Goal: Information Seeking & Learning: Find specific fact

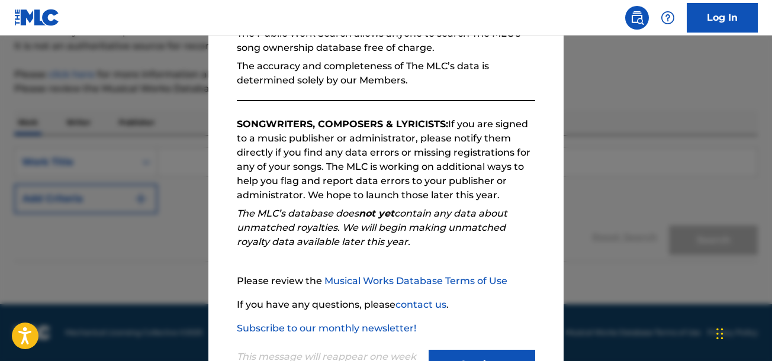
scroll to position [181, 0]
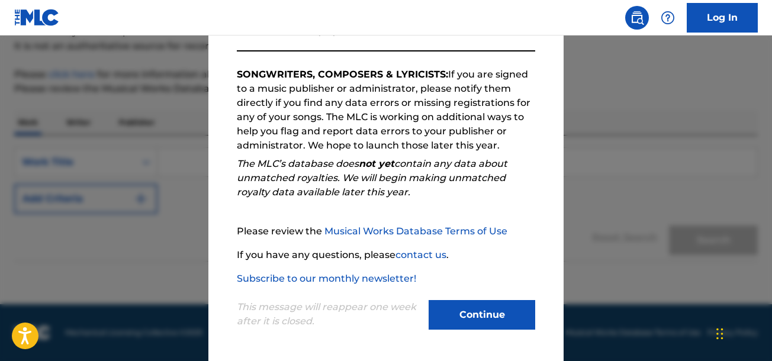
click at [498, 317] on button "Continue" at bounding box center [482, 315] width 107 height 30
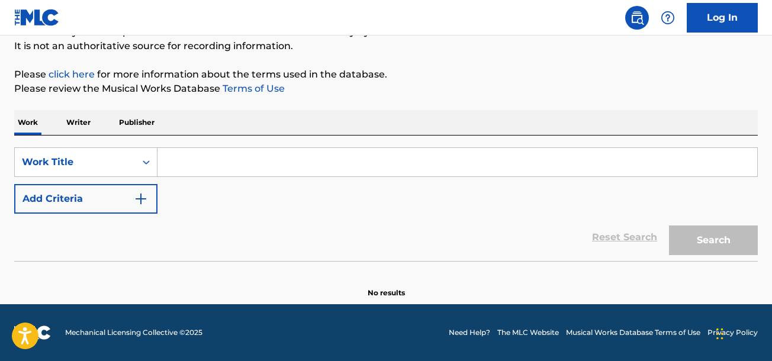
click at [396, 166] on input "Search Form" at bounding box center [457, 162] width 600 height 28
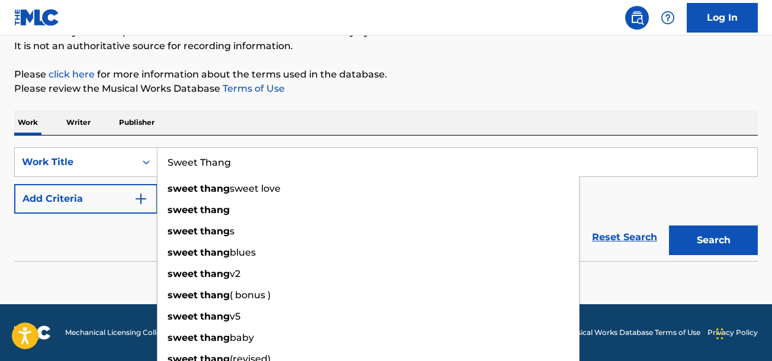
type input "Sweet Thang"
click at [265, 194] on div "sweet [PERSON_NAME] love" at bounding box center [367, 188] width 421 height 21
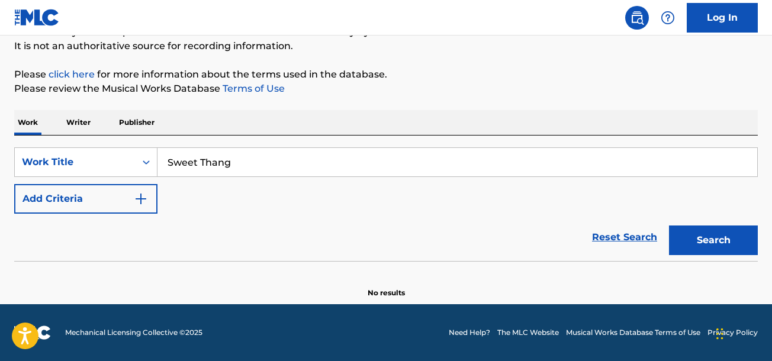
click at [724, 252] on button "Search" at bounding box center [713, 241] width 89 height 30
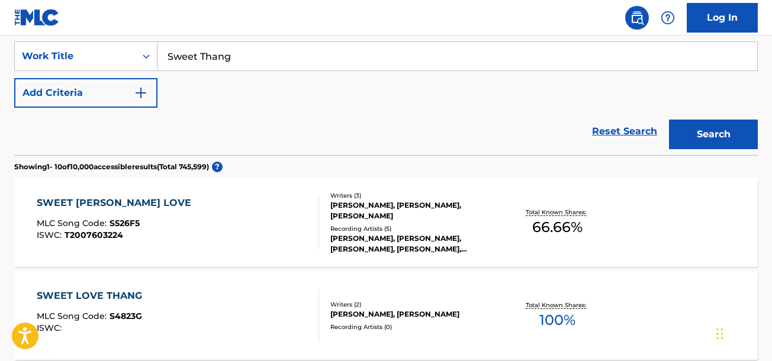
scroll to position [236, 0]
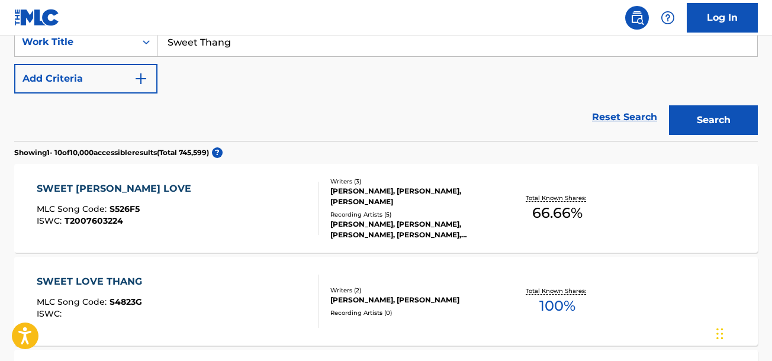
click at [144, 181] on div "SWEET [PERSON_NAME] LOVE MLC Song Code : S526F5 ISWC : T2007603224 Writers ( 3 …" at bounding box center [385, 208] width 743 height 89
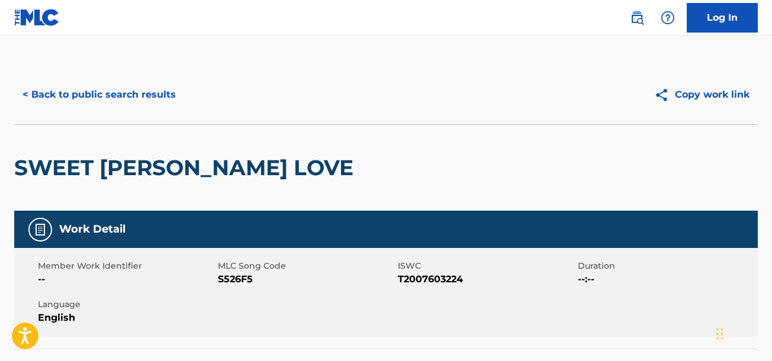
click at [53, 97] on button "< Back to public search results" at bounding box center [99, 95] width 170 height 30
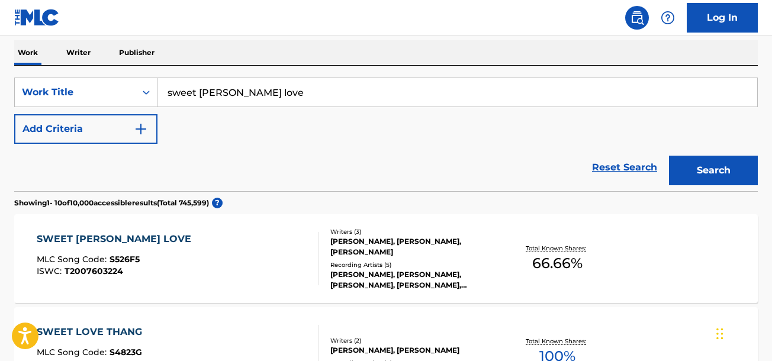
scroll to position [185, 0]
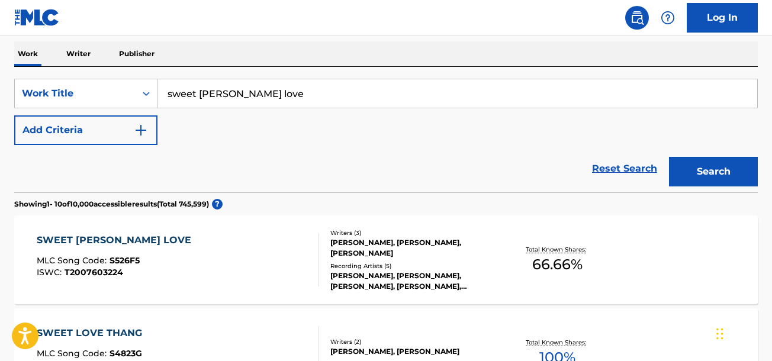
click at [56, 134] on button "Add Criteria" at bounding box center [85, 130] width 143 height 30
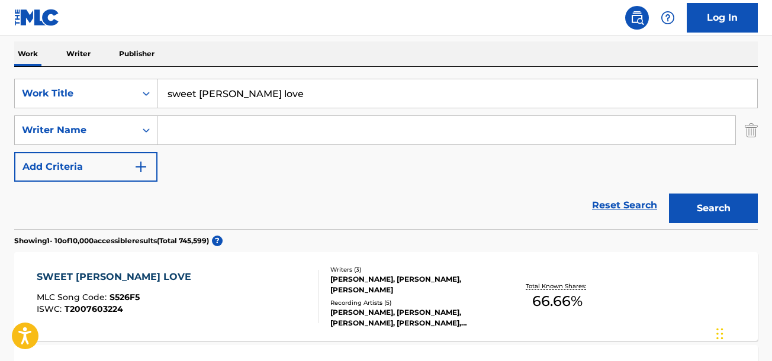
click at [185, 133] on input "Search Form" at bounding box center [446, 130] width 578 height 28
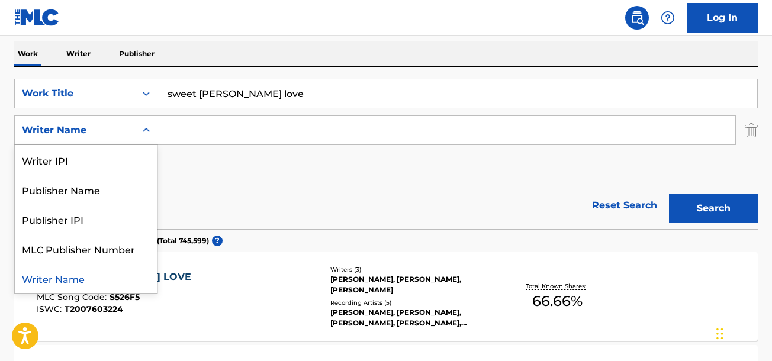
click at [36, 192] on div "Publisher Name" at bounding box center [86, 190] width 142 height 30
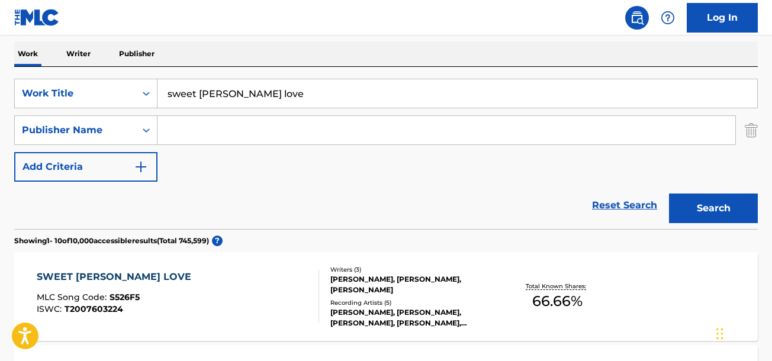
click at [186, 133] on input "Search Form" at bounding box center [446, 130] width 578 height 28
click at [301, 162] on div "[PERSON_NAME] en t" at bounding box center [357, 156] width 400 height 21
type input "[PERSON_NAME] ent"
click at [732, 205] on button "Search" at bounding box center [713, 209] width 89 height 30
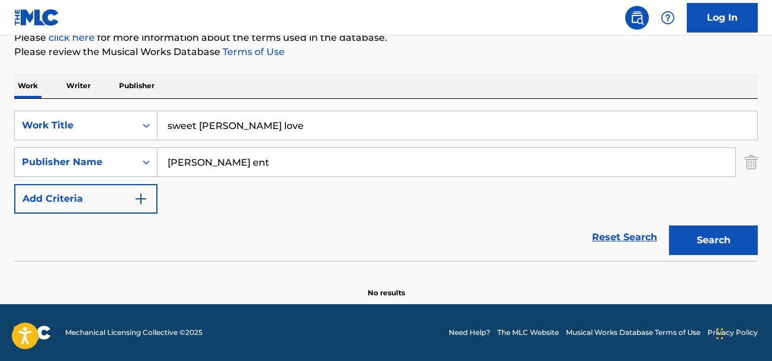
scroll to position [153, 0]
click at [629, 247] on link "Reset Search" at bounding box center [624, 237] width 77 height 26
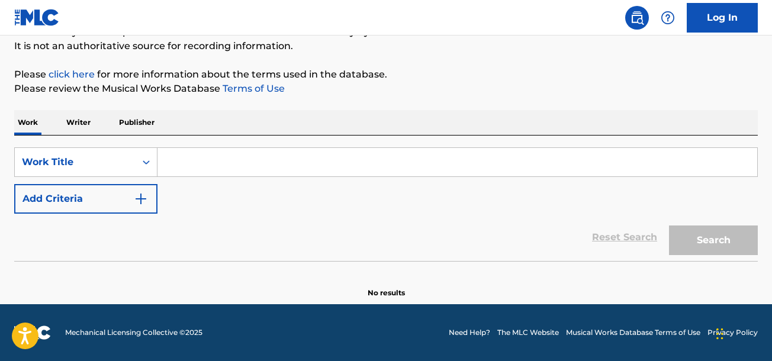
click at [259, 164] on input "Search Form" at bounding box center [457, 162] width 600 height 28
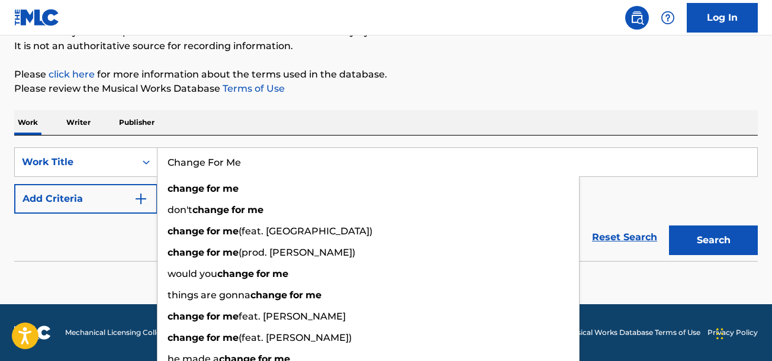
type input "Change For Me"
click at [669, 226] on button "Search" at bounding box center [713, 241] width 89 height 30
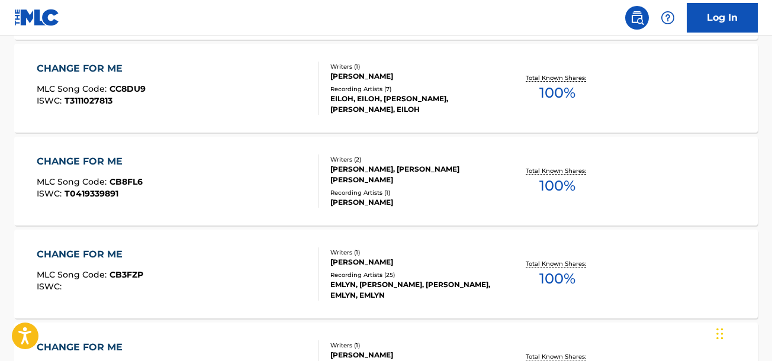
scroll to position [256, 0]
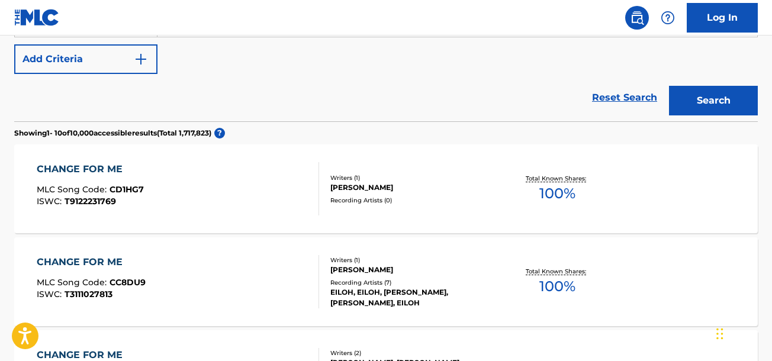
click at [125, 59] on button "Add Criteria" at bounding box center [85, 59] width 143 height 30
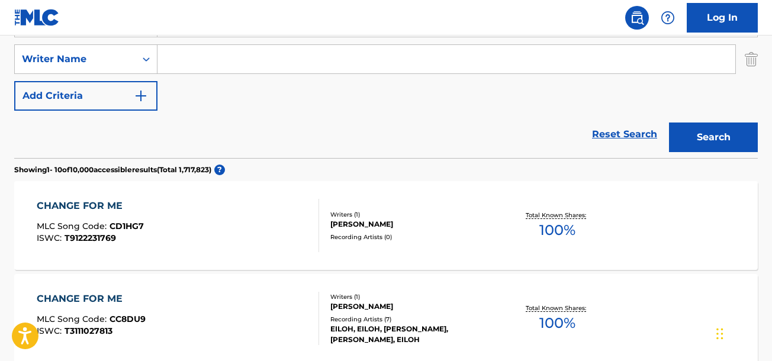
click at [317, 65] on input "Search Form" at bounding box center [446, 59] width 578 height 28
type input "[PERSON_NAME] Peppers"
click at [715, 144] on button "Search" at bounding box center [713, 138] width 89 height 30
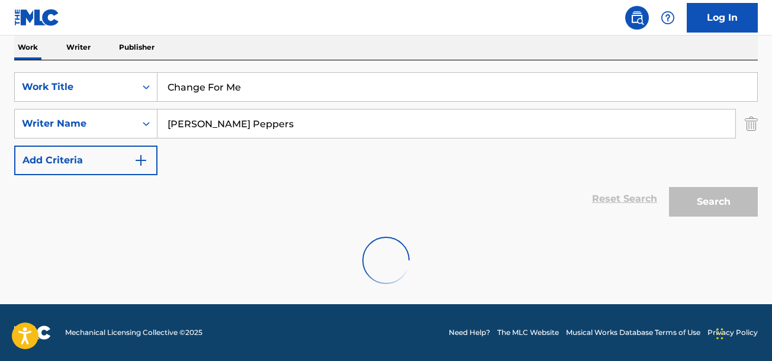
scroll to position [153, 0]
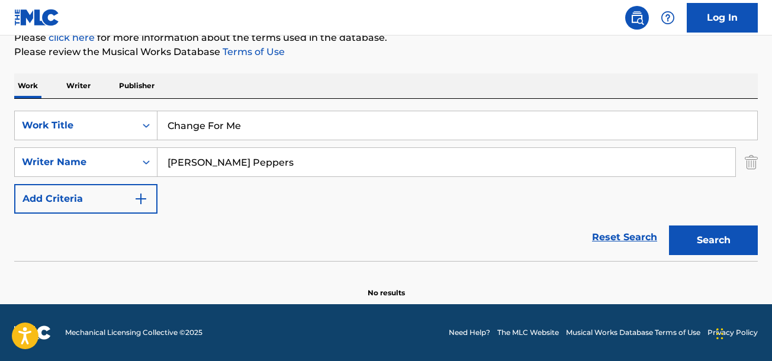
click at [44, 195] on button "Add Criteria" at bounding box center [85, 199] width 143 height 30
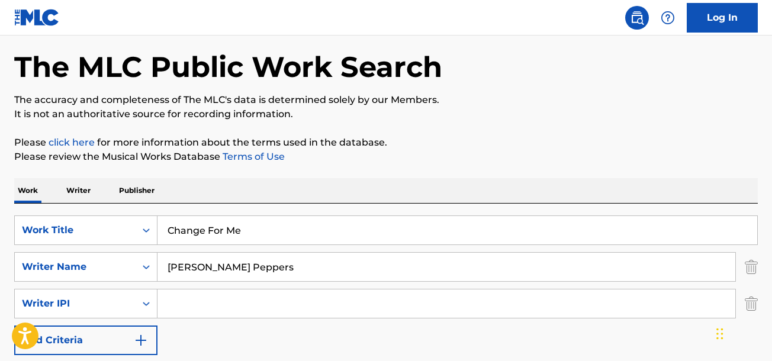
scroll to position [0, 0]
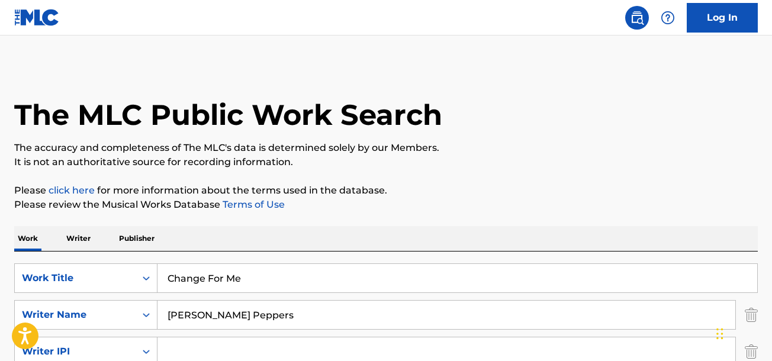
click at [25, 20] on img at bounding box center [37, 17] width 46 height 17
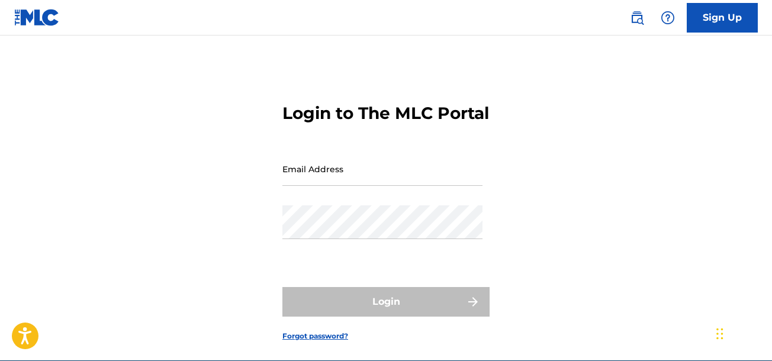
type input "[EMAIL_ADDRESS][DOMAIN_NAME]"
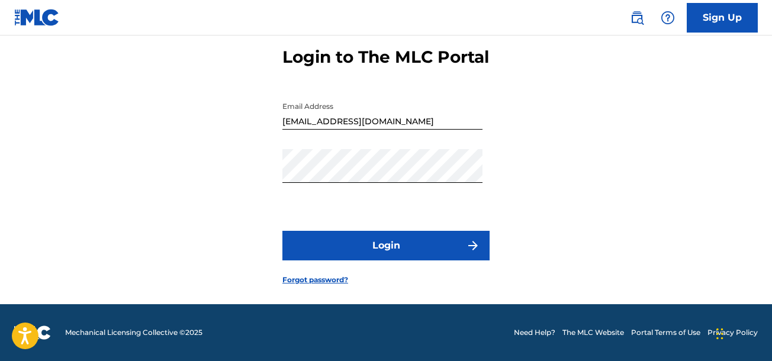
scroll to position [77, 0]
click at [706, 221] on div "Login to The MLC Portal Email Address [EMAIL_ADDRESS][DOMAIN_NAME] Password Log…" at bounding box center [386, 156] width 772 height 295
